Goal: Information Seeking & Learning: Learn about a topic

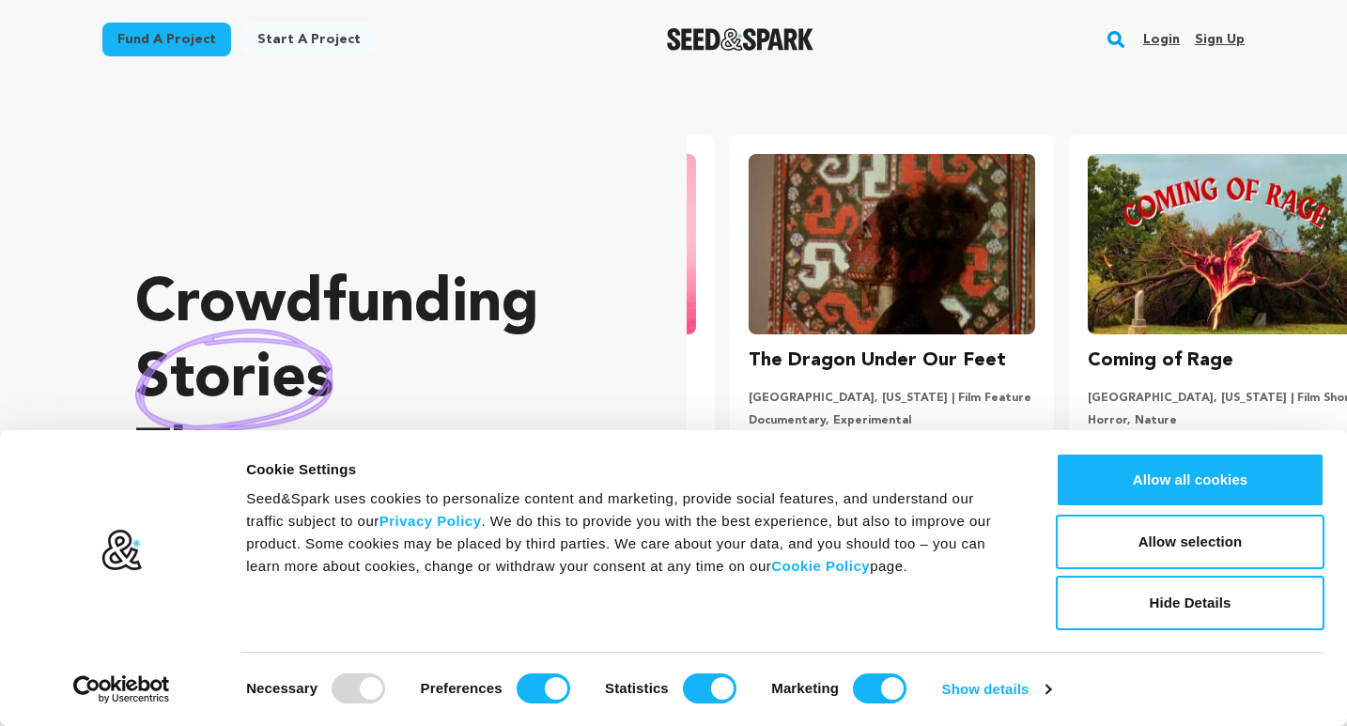
scroll to position [0, 354]
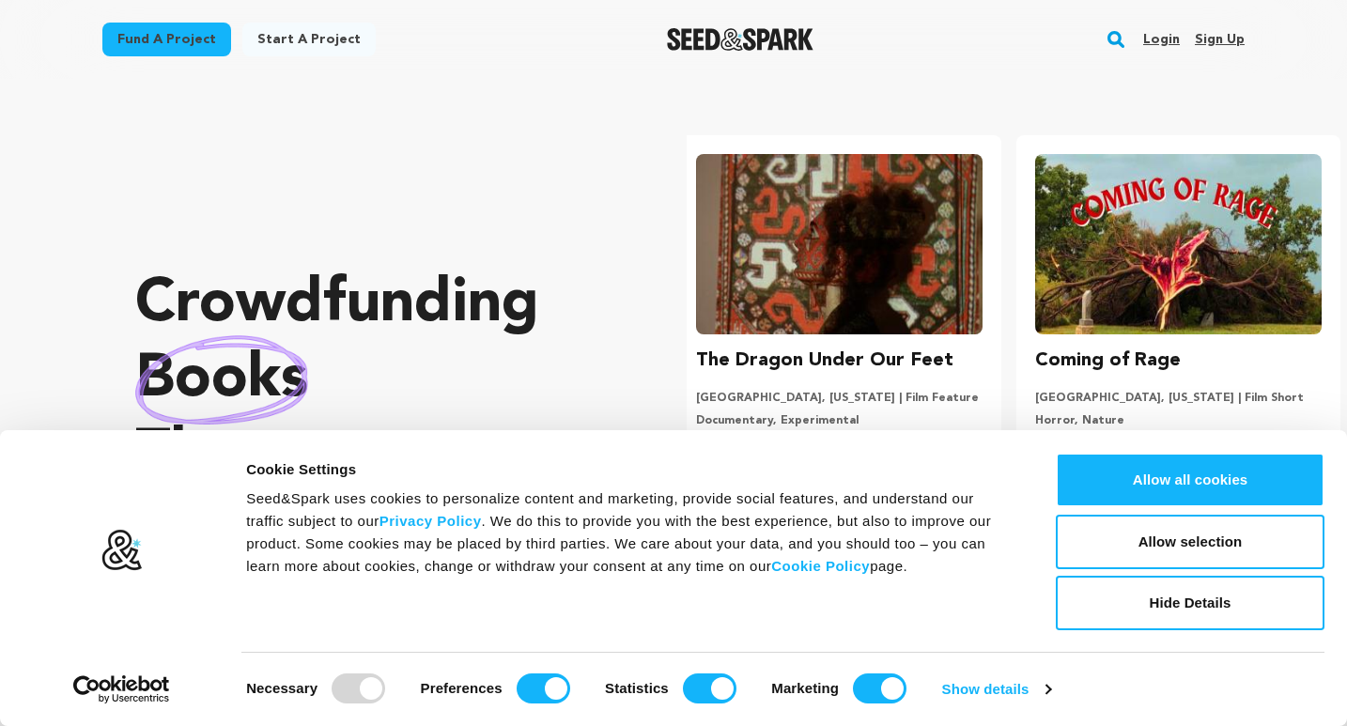
scroll to position [0, 354]
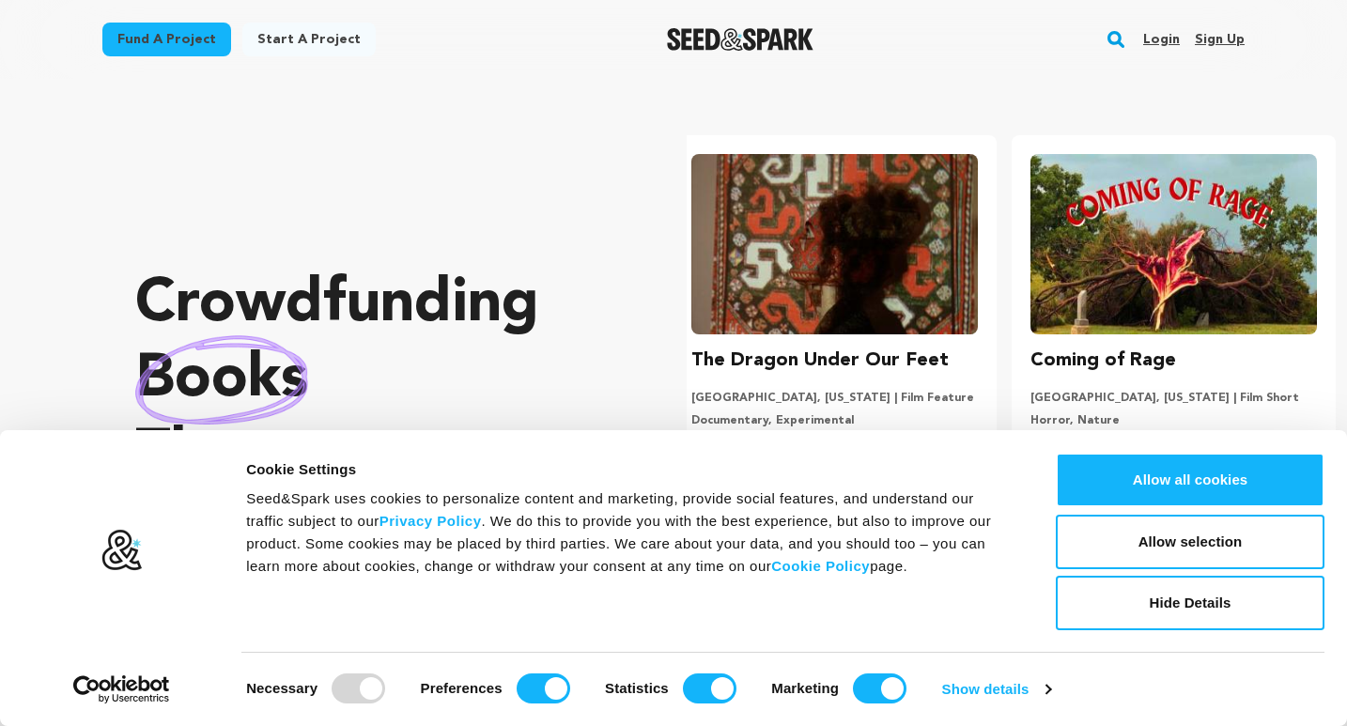
click at [510, 226] on div "Crowdfunding books that matter . Seed&Spark is where creators and audiences wor…" at bounding box center [373, 428] width 476 height 623
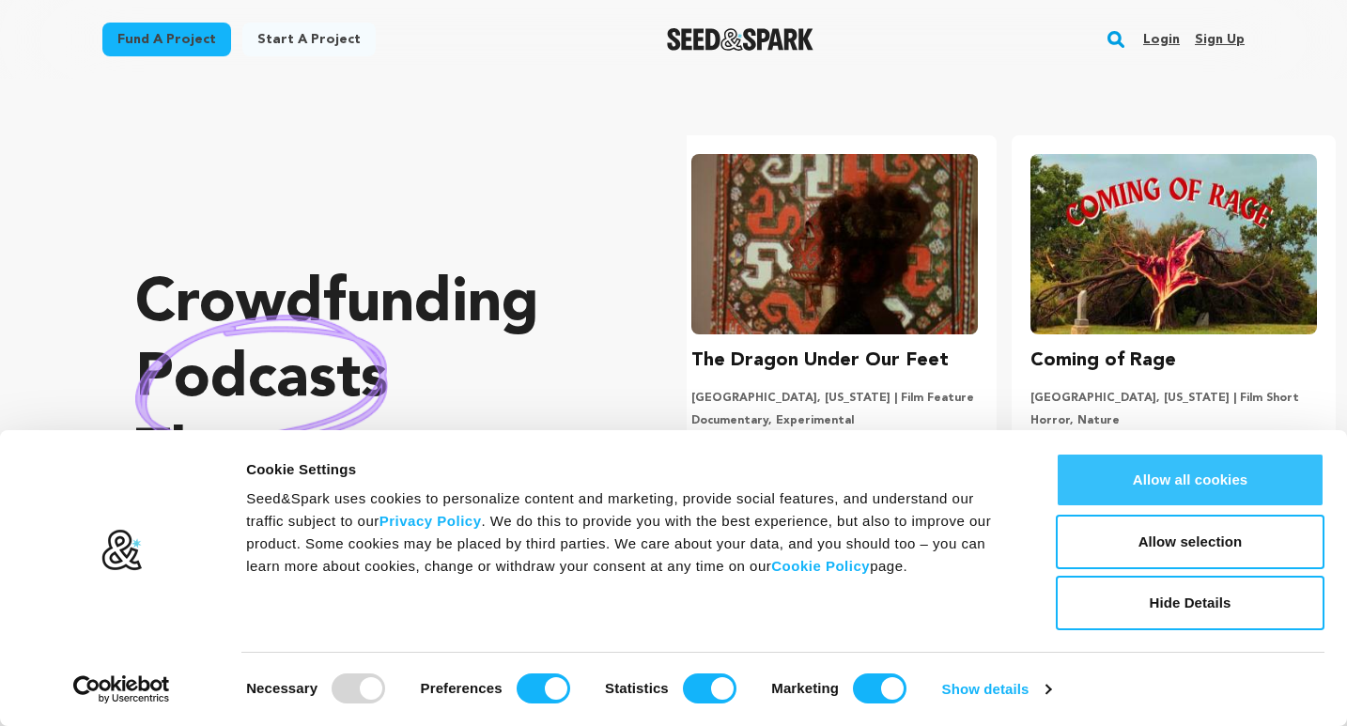
click at [1224, 480] on button "Allow all cookies" at bounding box center [1190, 480] width 269 height 55
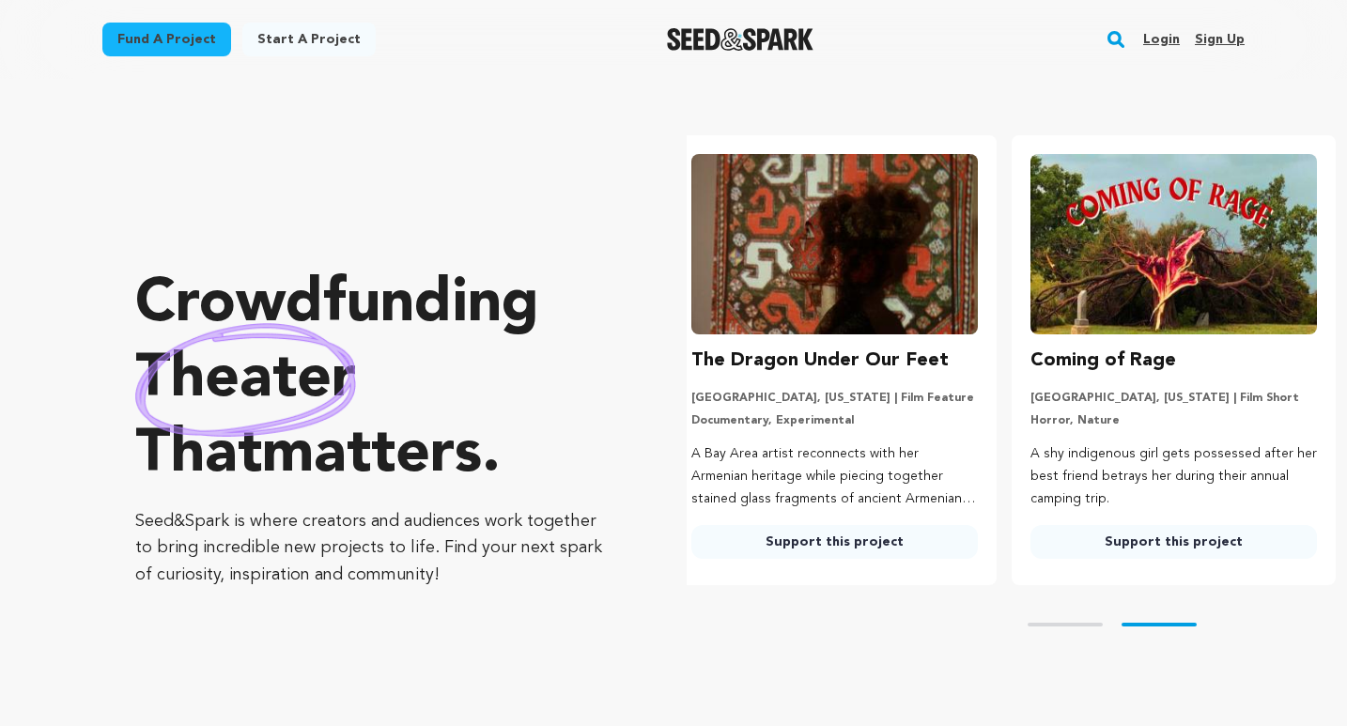
click at [338, 41] on link "Start a project" at bounding box center [308, 40] width 133 height 34
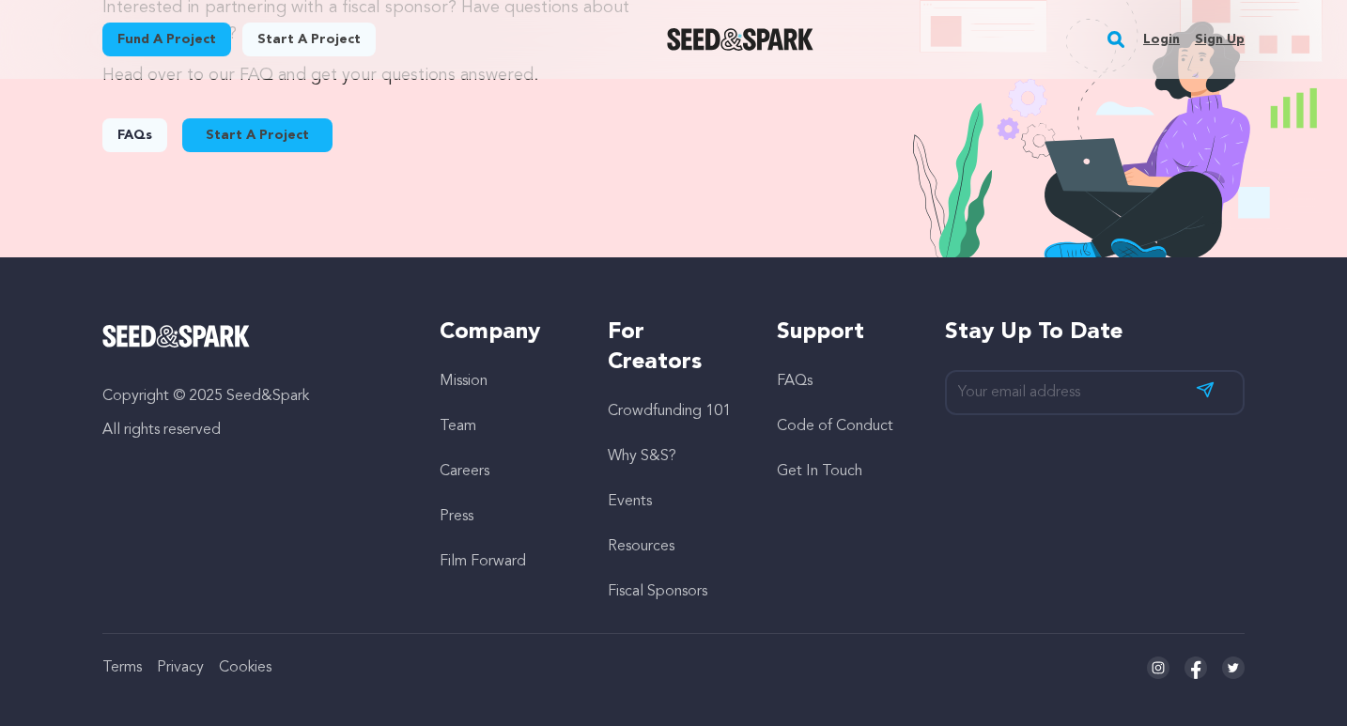
scroll to position [2119, 0]
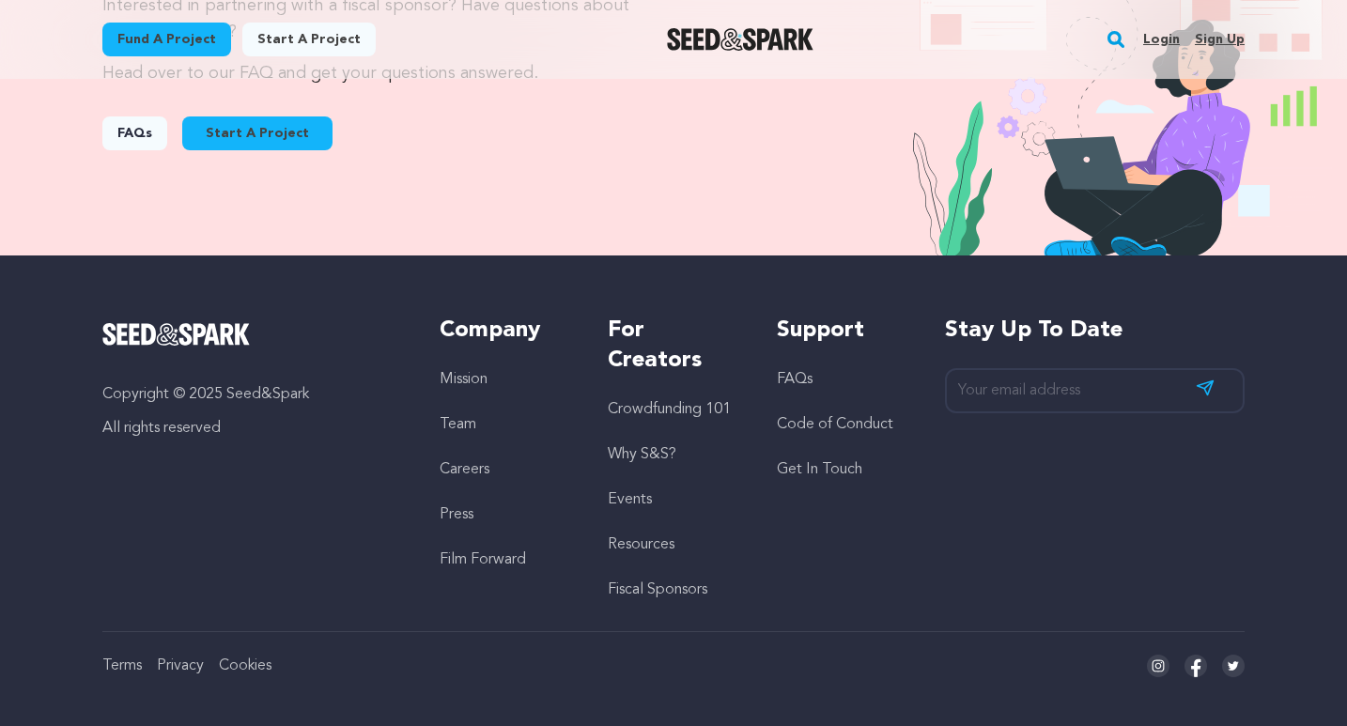
click at [658, 447] on link "Why S&S?" at bounding box center [642, 454] width 69 height 15
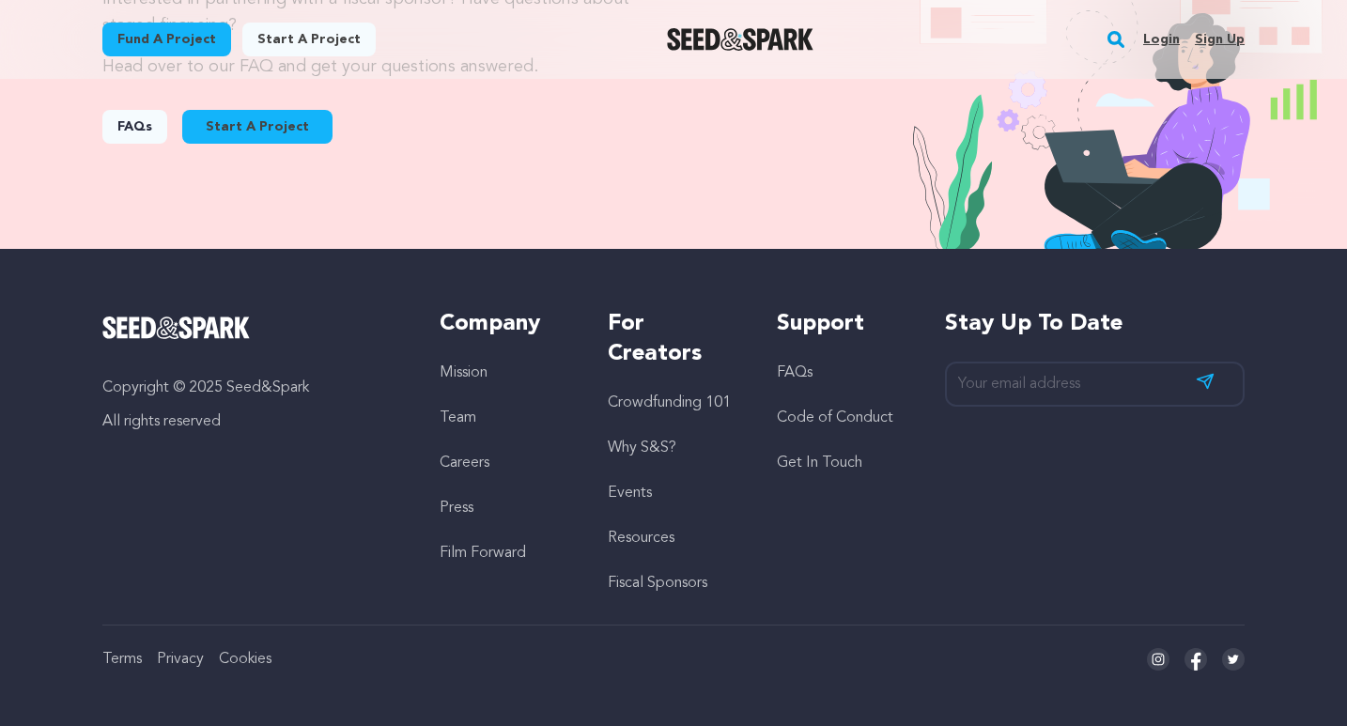
scroll to position [2125, 0]
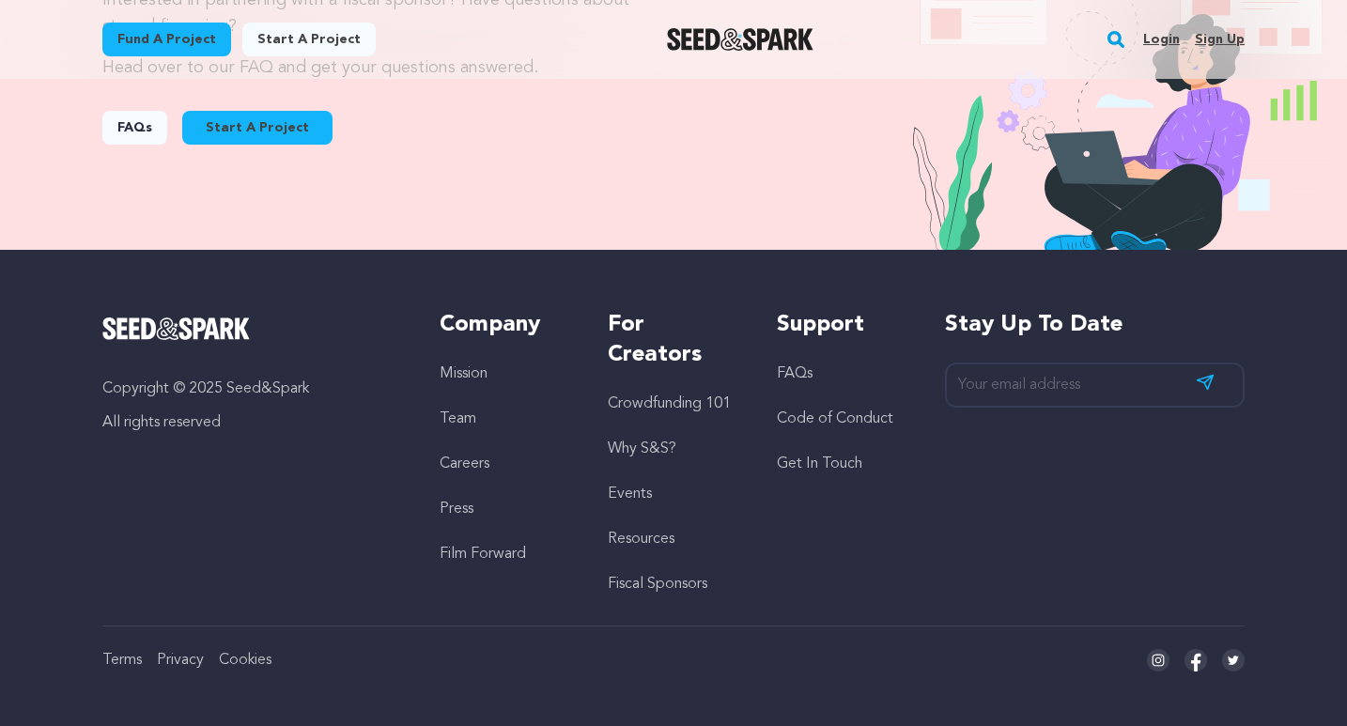
click at [656, 397] on link "Crowdfunding 101" at bounding box center [669, 404] width 123 height 15
click at [801, 366] on link "FAQs" at bounding box center [795, 373] width 36 height 15
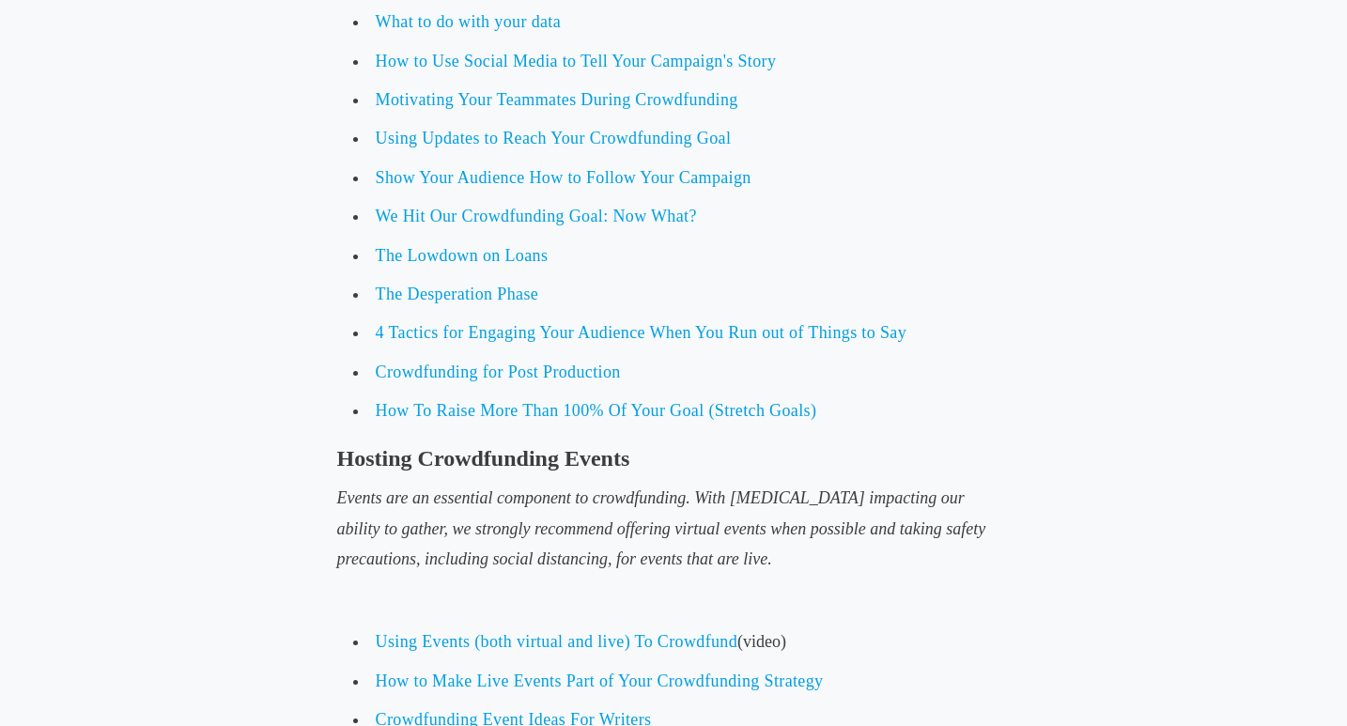
scroll to position [6227, 0]
